Goal: Information Seeking & Learning: Check status

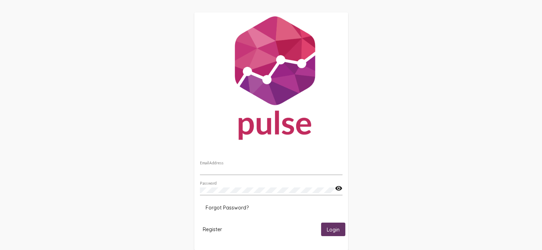
type input "[EMAIL_ADDRESS][DOMAIN_NAME]"
click at [326, 227] on span "Login" at bounding box center [332, 230] width 13 height 6
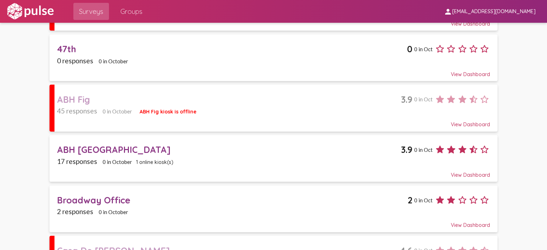
scroll to position [107, 0]
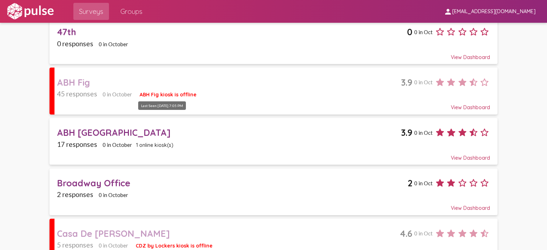
click at [171, 91] on span "ABH Fig kiosk is offline" at bounding box center [168, 94] width 57 height 6
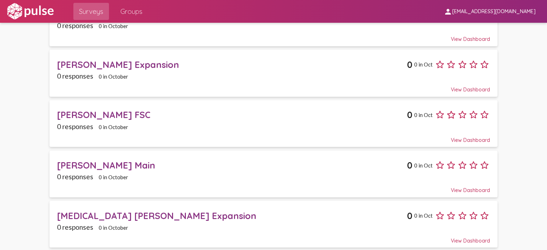
scroll to position [570, 0]
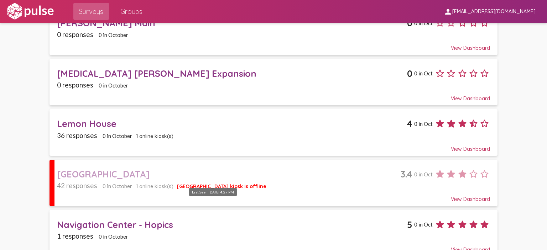
click at [212, 183] on span "[GEOGRAPHIC_DATA] kiosk is offline" at bounding box center [221, 186] width 89 height 6
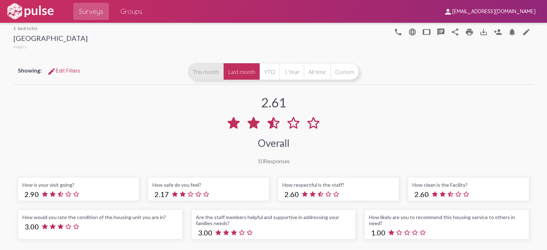
click at [213, 71] on button "This month" at bounding box center [205, 71] width 35 height 17
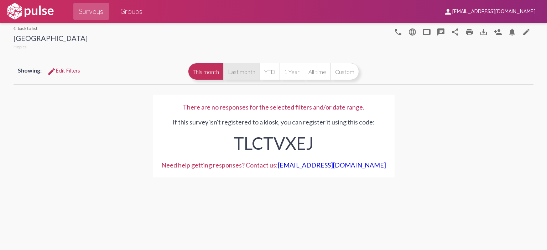
click at [235, 70] on button "Last month" at bounding box center [241, 71] width 36 height 17
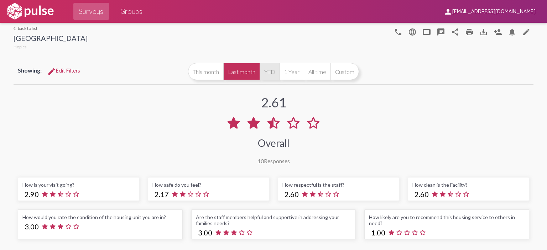
click at [265, 74] on button "YTD" at bounding box center [270, 71] width 20 height 17
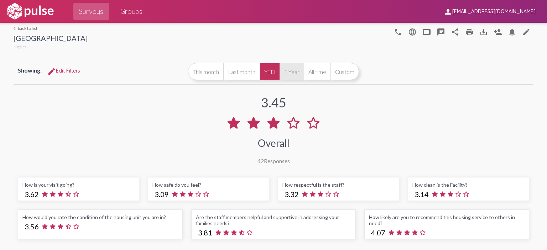
click at [285, 75] on button "1 Year" at bounding box center [291, 71] width 24 height 17
click at [308, 75] on button "All time" at bounding box center [317, 71] width 27 height 17
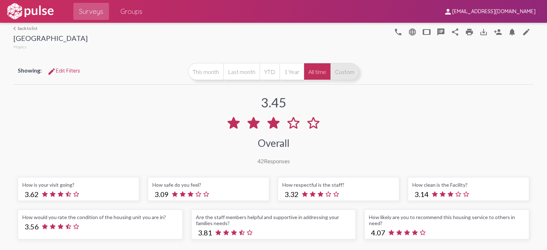
click at [332, 76] on button "Custom" at bounding box center [344, 71] width 28 height 17
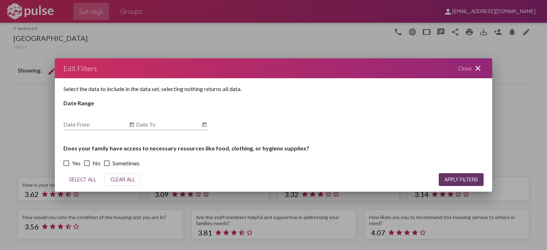
click at [481, 68] on mat-icon "close" at bounding box center [478, 68] width 9 height 9
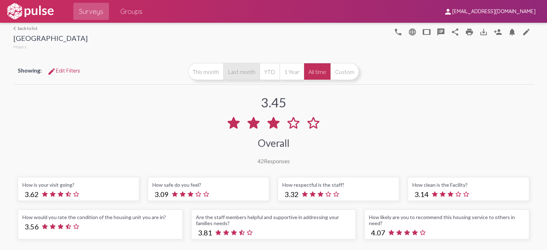
click at [238, 74] on button "Last month" at bounding box center [241, 71] width 36 height 17
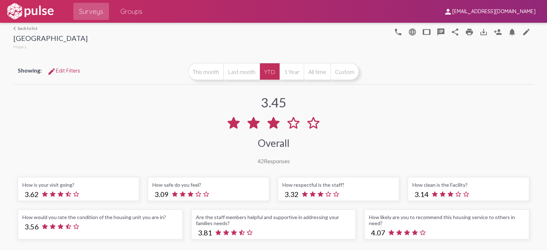
click at [22, 7] on img at bounding box center [30, 11] width 49 height 18
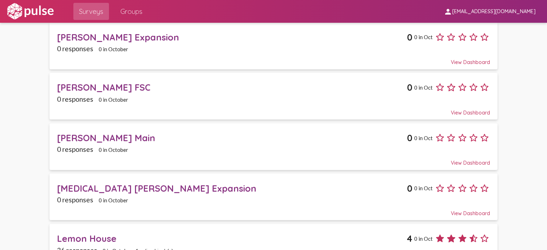
scroll to position [570, 0]
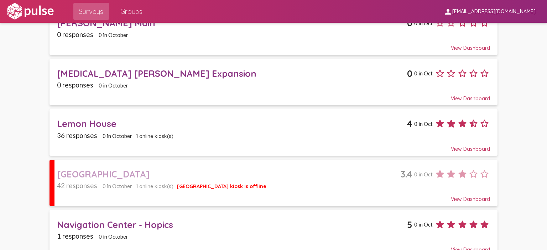
click at [147, 119] on div "Lemon House" at bounding box center [232, 123] width 350 height 11
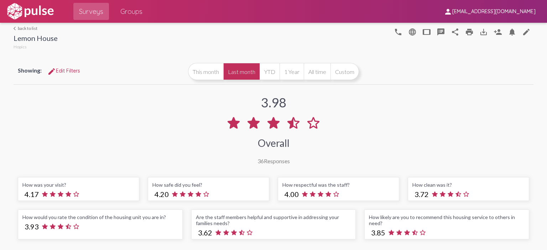
click at [37, 11] on img at bounding box center [30, 11] width 49 height 18
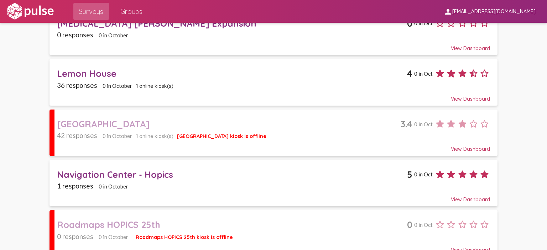
scroll to position [641, 0]
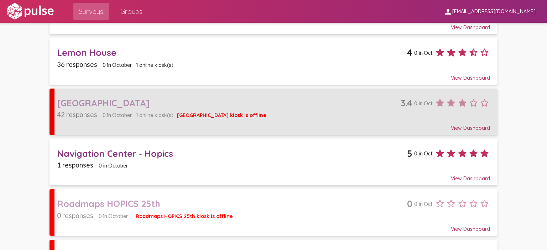
click at [142, 112] on span "1 online kiosk(s)" at bounding box center [154, 115] width 37 height 6
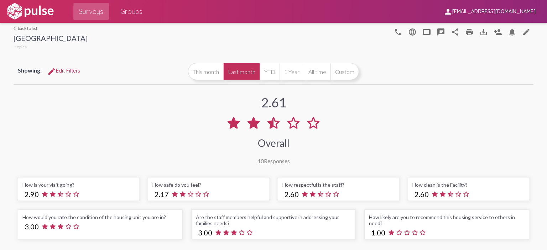
click at [19, 31] on div "arrow_back_ios back to list Long Beach Ave Hopics" at bounding box center [51, 39] width 74 height 26
click at [20, 29] on link "arrow_back_ios back to list" at bounding box center [51, 28] width 74 height 5
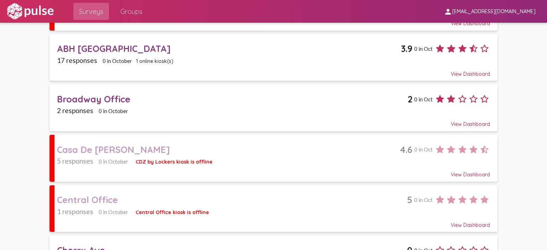
scroll to position [142, 0]
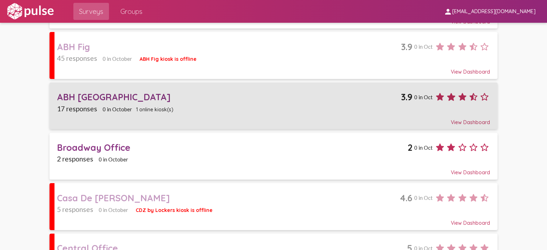
click at [152, 110] on span "1 online kiosk(s)" at bounding box center [154, 109] width 37 height 6
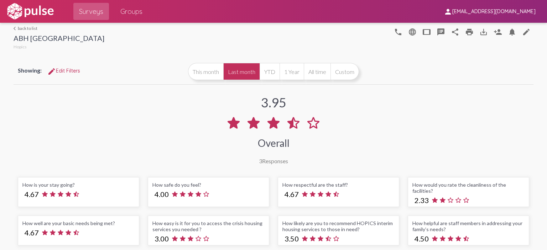
click at [31, 31] on div "arrow_back_ios back to list ABH St Andrew's Place Hopics" at bounding box center [59, 39] width 91 height 26
click at [32, 28] on link "arrow_back_ios back to list" at bounding box center [59, 28] width 91 height 5
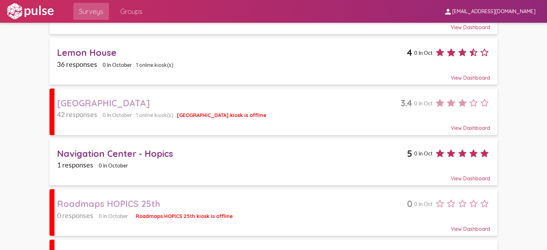
scroll to position [673, 0]
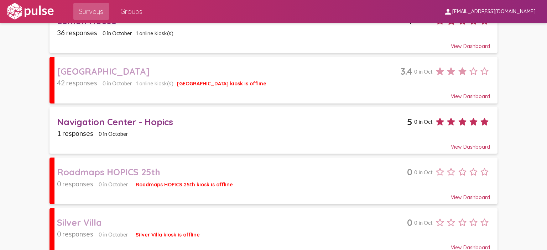
click at [454, 88] on div "View Dashboard" at bounding box center [273, 93] width 433 height 13
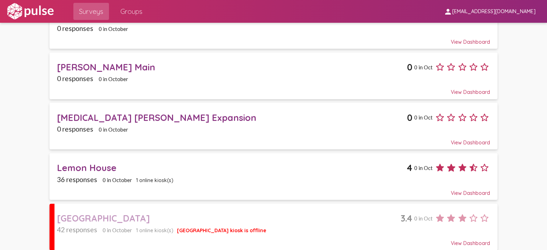
scroll to position [534, 0]
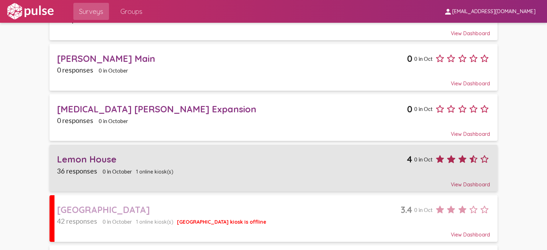
click at [157, 169] on span "1 online kiosk(s)" at bounding box center [154, 172] width 37 height 6
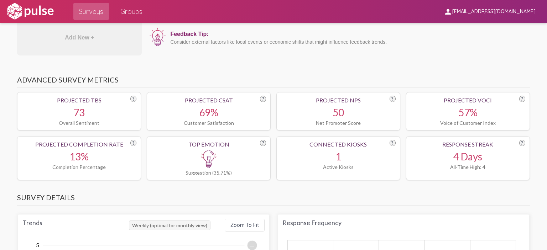
scroll to position [249, 0]
